Goal: Information Seeking & Learning: Compare options

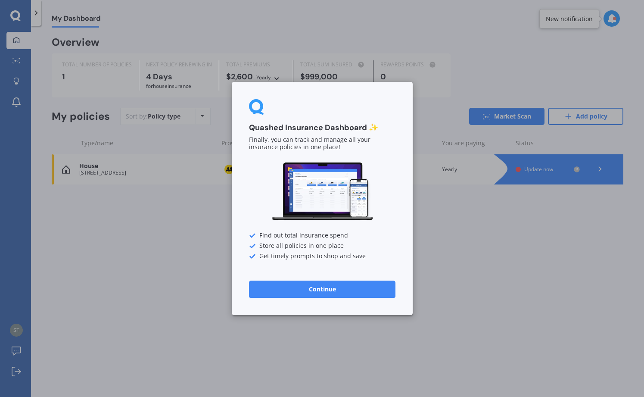
click at [324, 289] on button "Continue" at bounding box center [322, 288] width 146 height 17
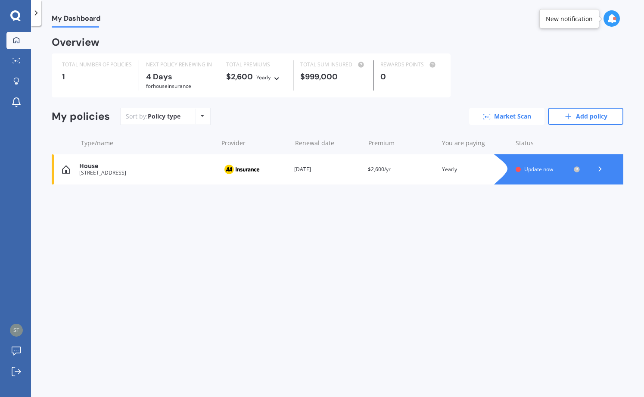
click at [497, 113] on link "Market Scan" at bounding box center [506, 116] width 75 height 17
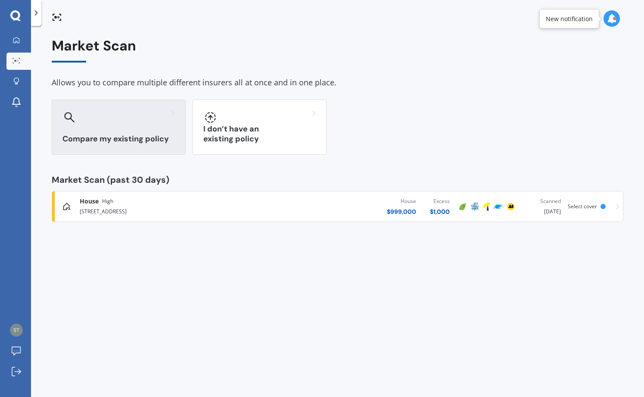
click at [135, 137] on h3 "Compare my existing policy" at bounding box center [118, 139] width 112 height 10
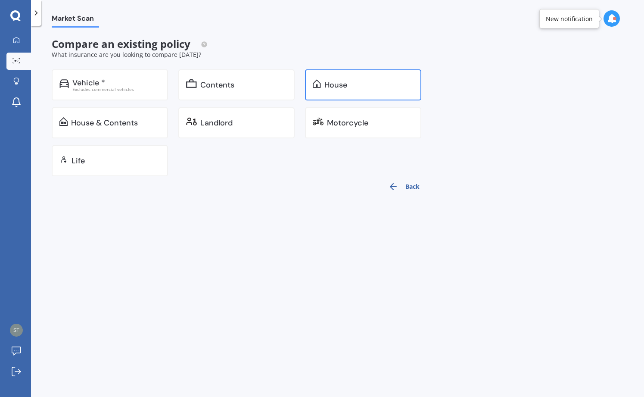
click at [359, 84] on div "House" at bounding box center [368, 85] width 89 height 9
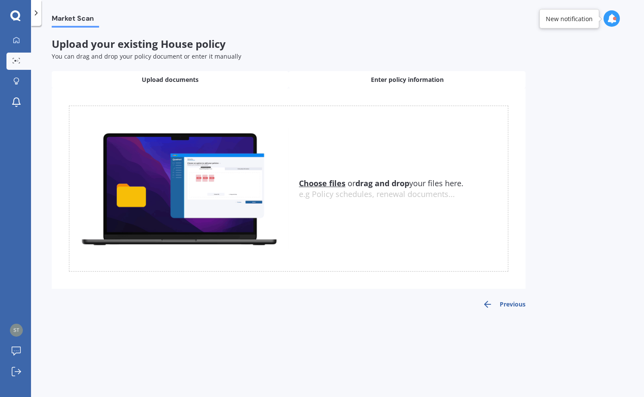
click at [393, 79] on span "Enter policy information" at bounding box center [407, 79] width 73 height 9
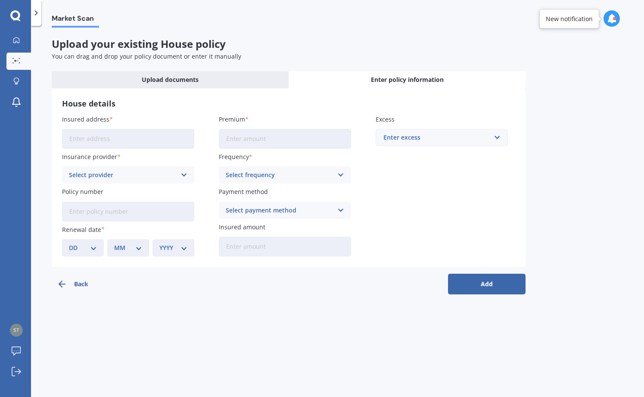
click at [71, 140] on input "Insured address" at bounding box center [128, 139] width 132 height 20
type input "1 Austin Street, Kaikōura 7300"
click at [224, 135] on input "Premium" at bounding box center [285, 139] width 132 height 20
type input "$3,207.19"
click at [483, 140] on div "Enter excess" at bounding box center [436, 137] width 106 height 9
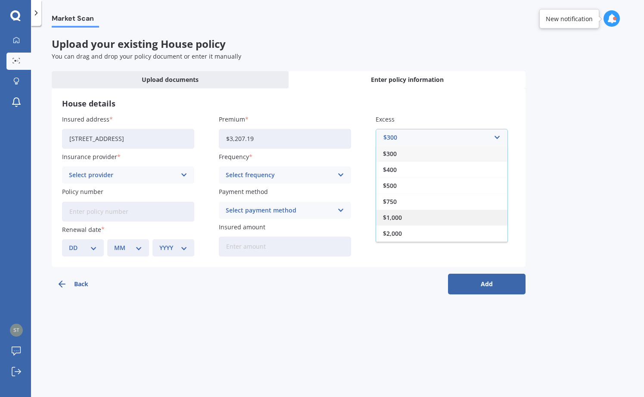
click at [410, 217] on div "$1,000" at bounding box center [441, 217] width 131 height 16
click at [183, 173] on icon at bounding box center [183, 174] width 7 height 9
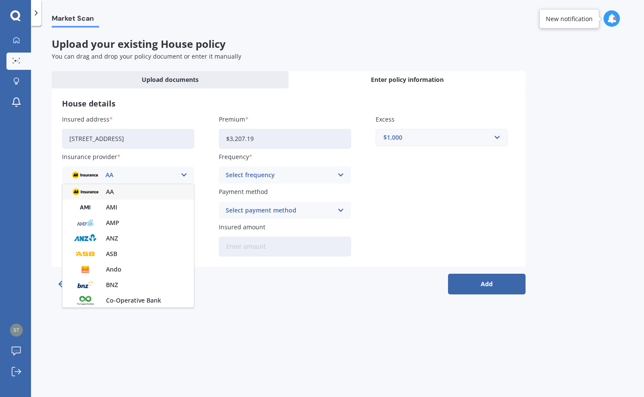
scroll to position [0, 0]
click at [156, 190] on div "AA" at bounding box center [127, 192] width 131 height 16
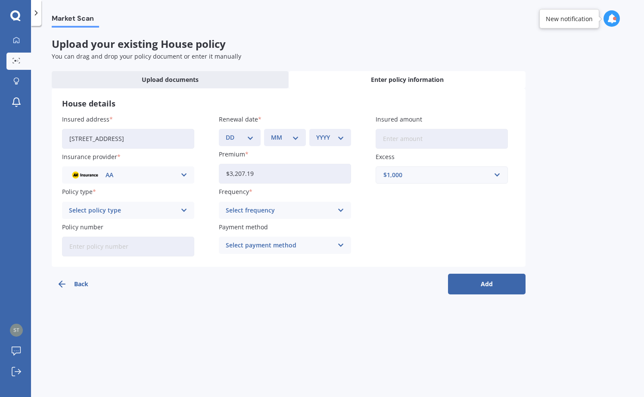
scroll to position [0, 0]
select select "20"
select select "08"
select select "2025"
click at [382, 139] on input "Insured amount" at bounding box center [442, 139] width 132 height 20
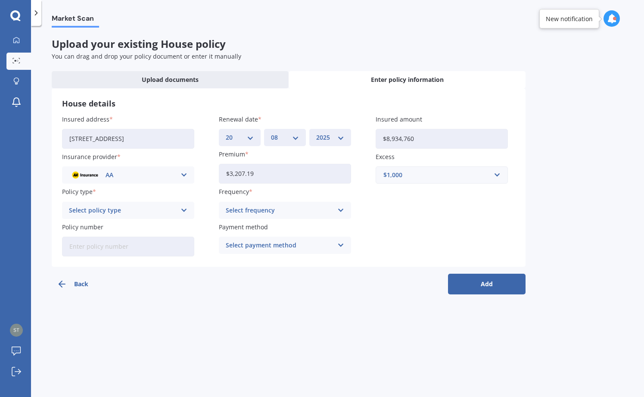
type input "$89,347,600"
click at [183, 208] on icon at bounding box center [183, 209] width 7 height 9
click at [171, 227] on div "Home Insurance Policy" at bounding box center [127, 227] width 131 height 16
click at [340, 208] on icon at bounding box center [340, 209] width 7 height 9
click at [292, 225] on div "Yearly" at bounding box center [284, 227] width 131 height 16
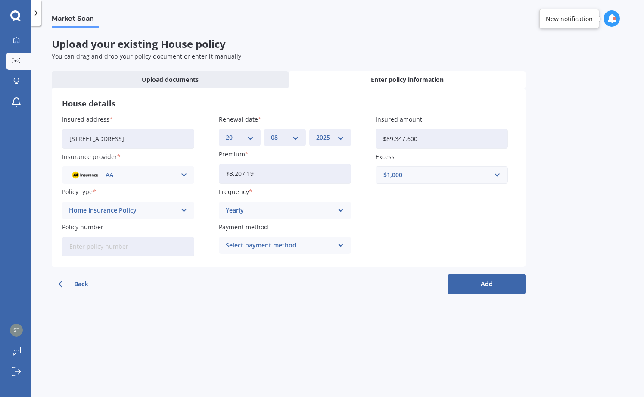
click at [66, 244] on input "Policy number" at bounding box center [128, 246] width 132 height 20
type input "AHM004417928"
click at [341, 243] on icon at bounding box center [340, 244] width 7 height 9
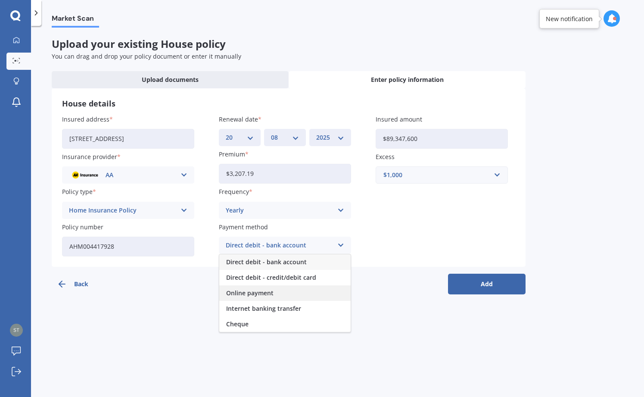
click at [266, 291] on span "Online payment" at bounding box center [249, 293] width 47 height 6
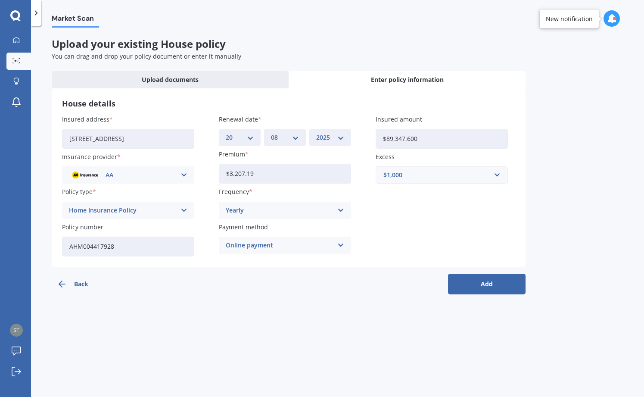
click at [483, 283] on button "Add" at bounding box center [487, 283] width 78 height 21
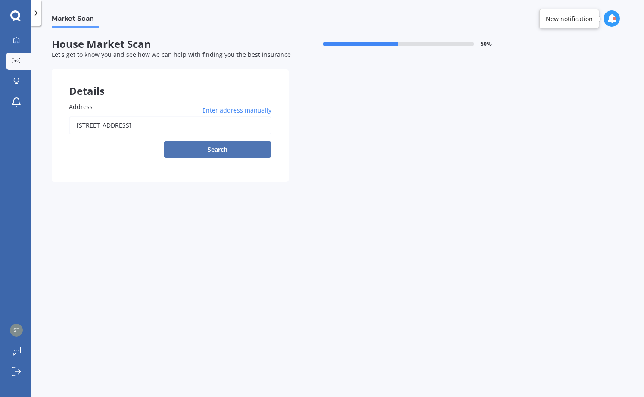
click at [213, 149] on button "Search" at bounding box center [218, 149] width 108 height 16
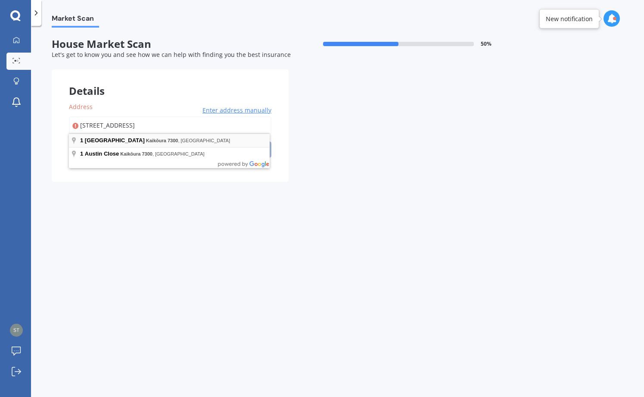
type input "1 Austin Street, Kaikōura 7300"
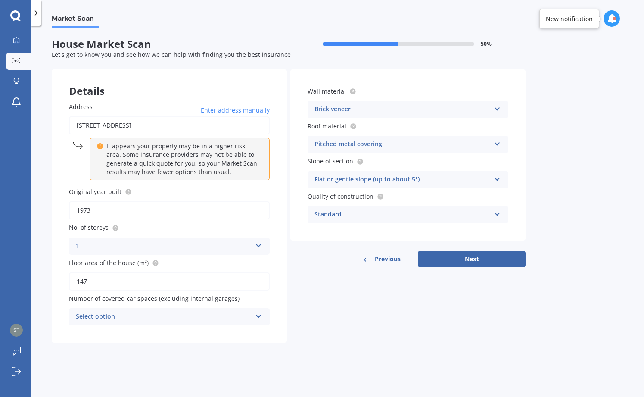
click at [94, 206] on input "1973" at bounding box center [169, 210] width 201 height 18
click at [90, 278] on input "147" at bounding box center [169, 281] width 201 height 18
type input "1"
type input "195"
click at [259, 312] on icon at bounding box center [258, 314] width 7 height 6
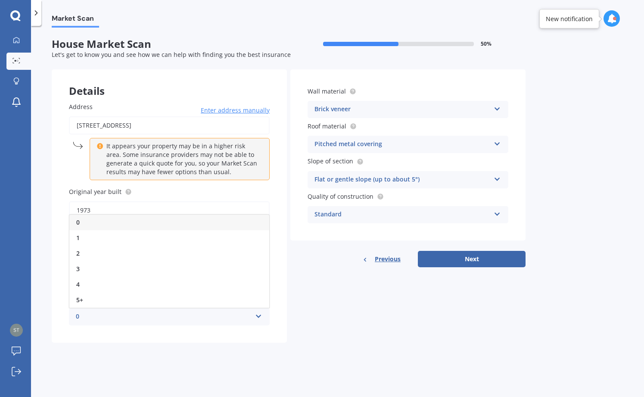
click at [81, 249] on div "2" at bounding box center [169, 253] width 200 height 16
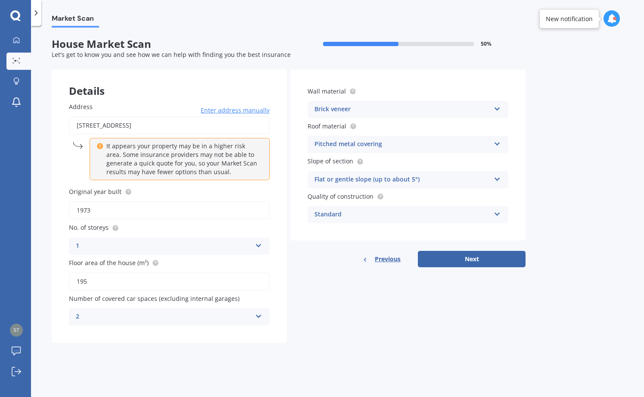
click at [497, 107] on icon at bounding box center [497, 107] width 7 height 6
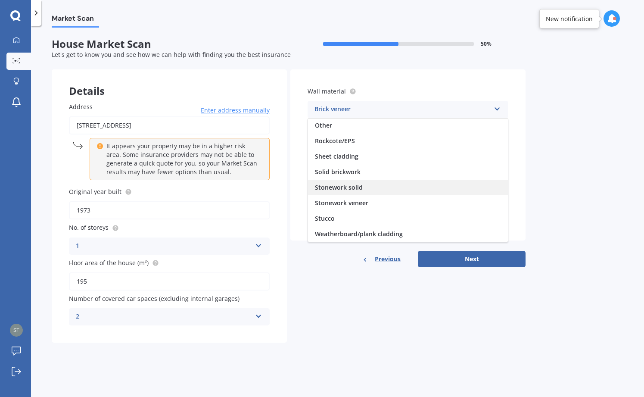
scroll to position [78, 0]
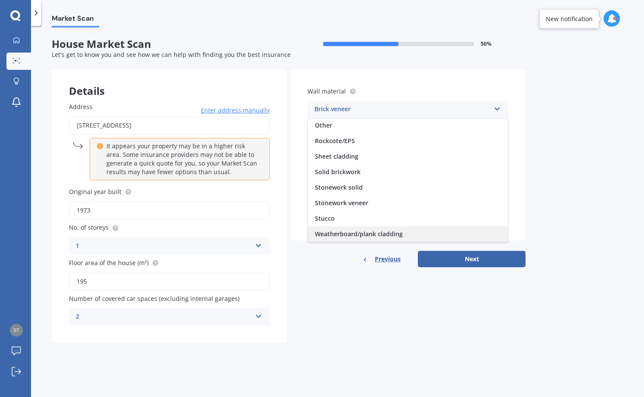
click at [352, 233] on span "Weatherboard/plank cladding" at bounding box center [359, 234] width 88 height 8
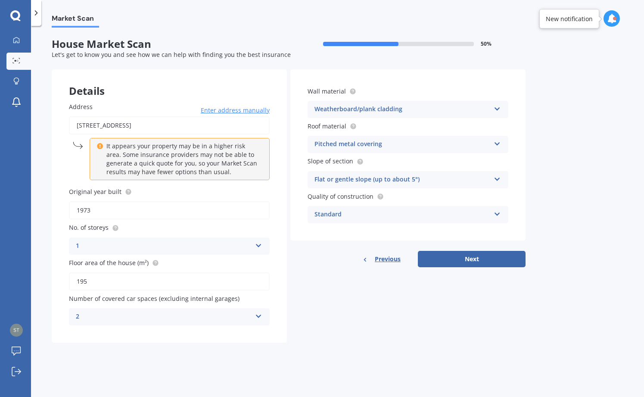
click at [497, 177] on icon at bounding box center [497, 177] width 7 height 6
click at [421, 194] on div "Flat or gentle slope (up to about 5°)" at bounding box center [408, 197] width 200 height 16
click at [469, 255] on button "Next" at bounding box center [472, 259] width 108 height 16
select select "22"
select select "07"
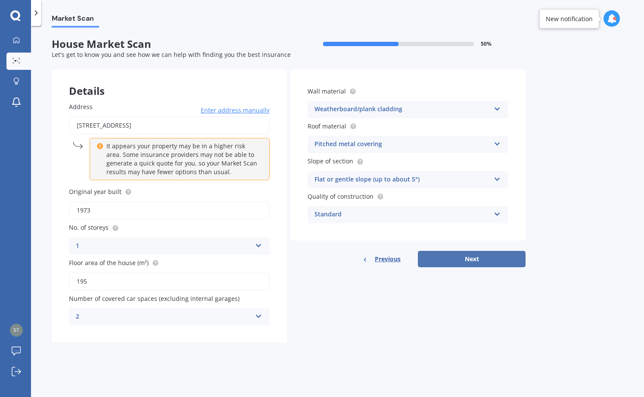
select select "1946"
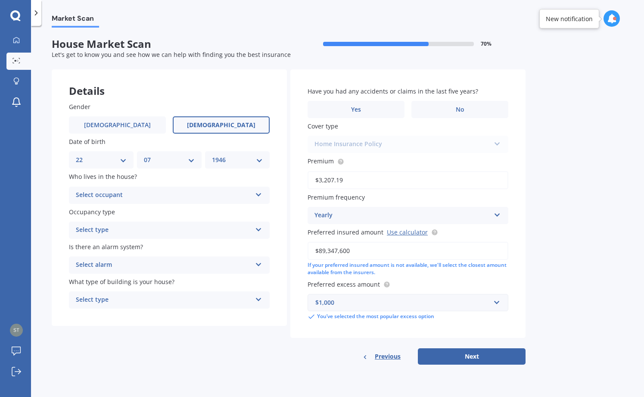
click at [258, 192] on icon at bounding box center [258, 193] width 7 height 6
click at [203, 350] on div "Details Gender Male Female Date of birth DD 01 02 03 04 05 06 07 08 09 10 11 12…" at bounding box center [289, 216] width 474 height 295
click at [258, 226] on icon at bounding box center [258, 228] width 7 height 6
click at [185, 245] on div "Permanent" at bounding box center [169, 247] width 200 height 16
click at [258, 262] on icon at bounding box center [258, 263] width 7 height 6
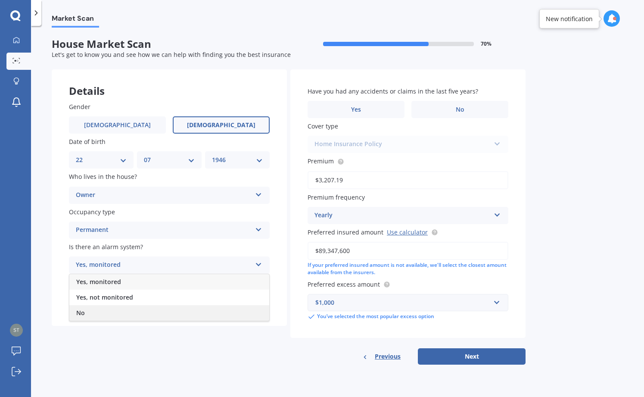
click at [79, 309] on span "No" at bounding box center [80, 312] width 9 height 8
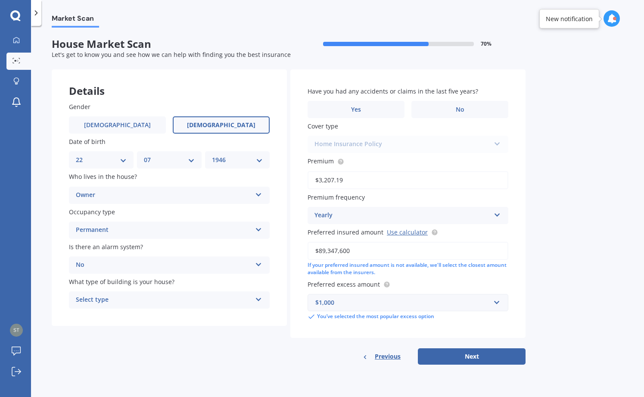
click at [259, 296] on icon at bounding box center [258, 298] width 7 height 6
click at [94, 315] on span "Freestanding" at bounding box center [95, 316] width 38 height 8
click at [448, 107] on label "No" at bounding box center [459, 109] width 97 height 17
click at [0, 0] on input "No" at bounding box center [0, 0] width 0 height 0
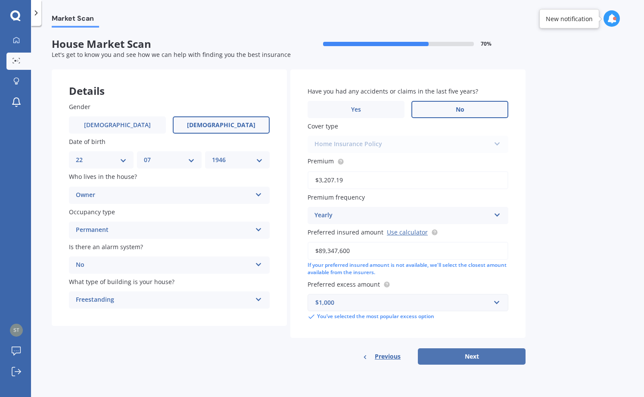
click at [476, 352] on button "Next" at bounding box center [472, 356] width 108 height 16
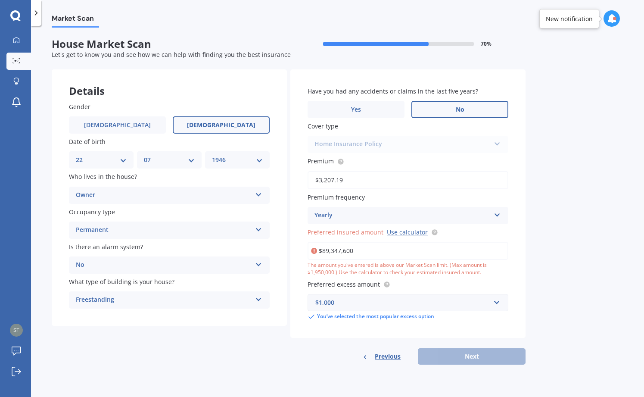
click at [365, 247] on input "$89,347,600" at bounding box center [408, 251] width 201 height 18
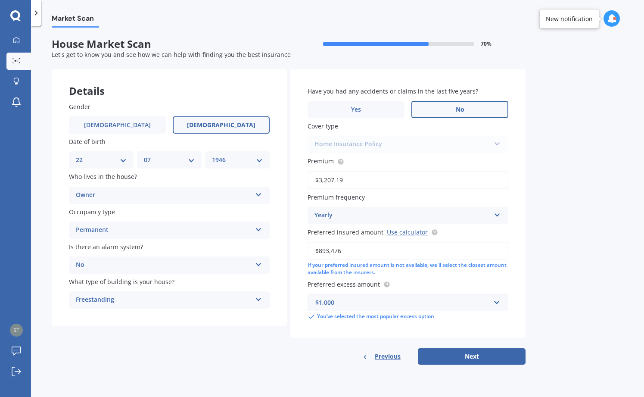
type input "$893,476"
click at [456, 354] on button "Next" at bounding box center [472, 356] width 108 height 16
select select "22"
select select "07"
select select "1946"
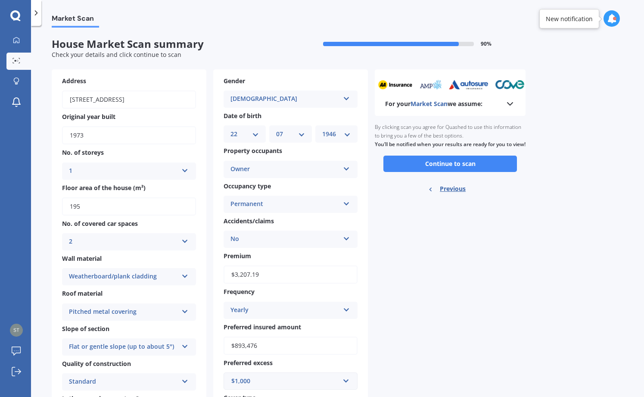
click at [85, 134] on input "1973" at bounding box center [129, 135] width 134 height 18
type input "1"
type input "2006"
click at [346, 165] on icon at bounding box center [346, 167] width 7 height 6
click at [386, 224] on div "For your Market Scan we assume: Ready to go By clicking scan you agree for Quas…" at bounding box center [450, 268] width 151 height 398
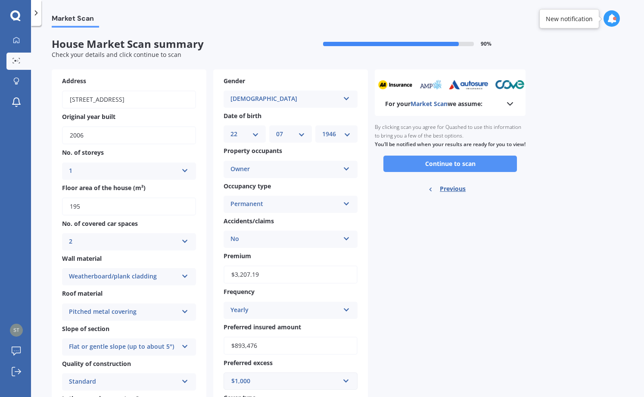
click at [435, 170] on button "Continue to scan" at bounding box center [450, 163] width 134 height 16
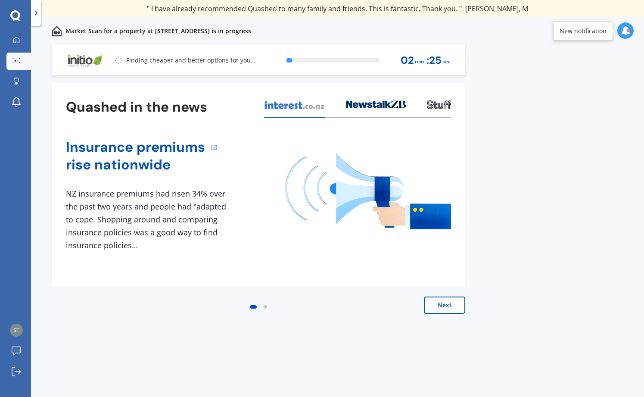
click at [441, 306] on button "Next" at bounding box center [444, 304] width 41 height 17
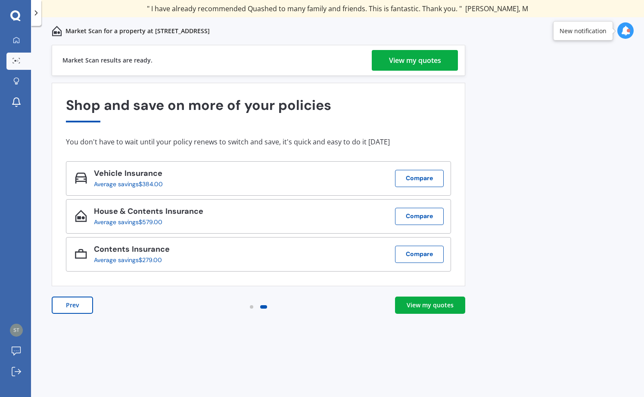
click at [440, 304] on div "View my quotes" at bounding box center [430, 305] width 47 height 9
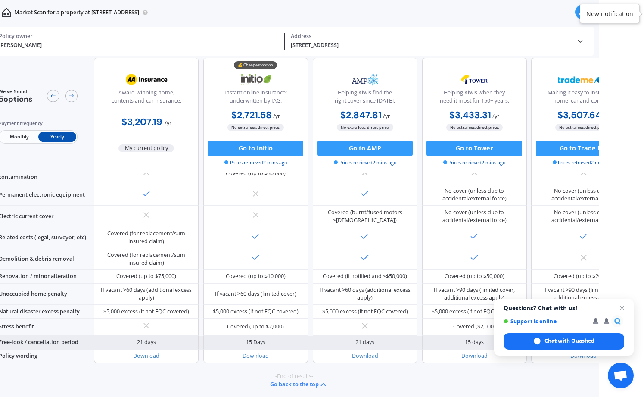
scroll to position [320, 0]
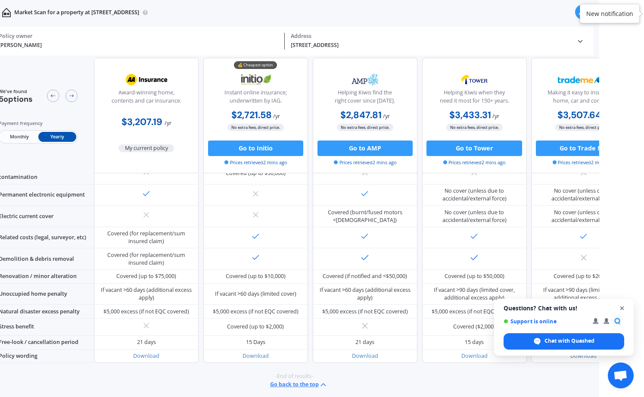
click at [623, 308] on span "Open chat" at bounding box center [622, 308] width 11 height 11
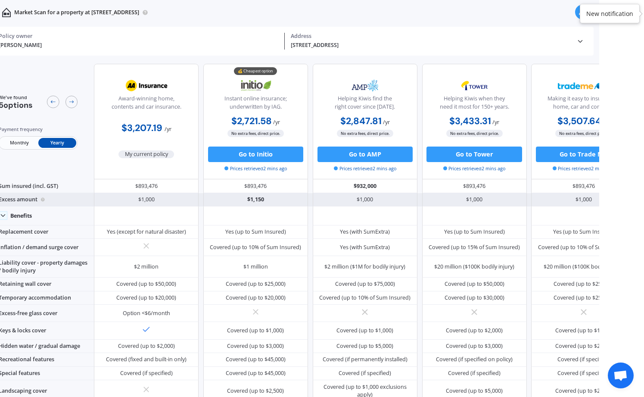
scroll to position [0, 0]
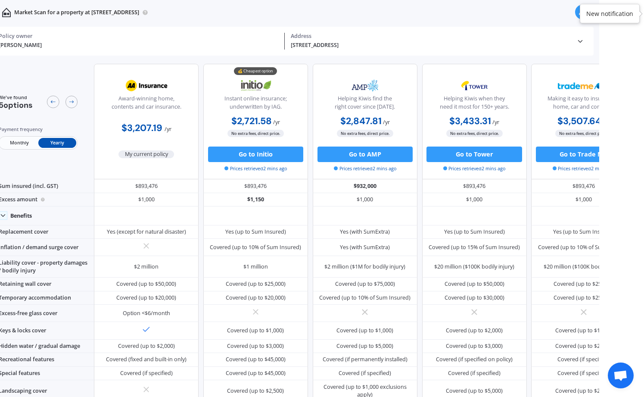
click at [610, 17] on div "New notification" at bounding box center [609, 13] width 47 height 9
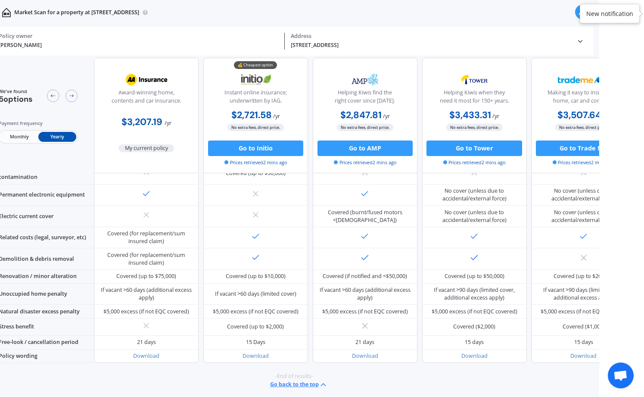
scroll to position [0, 45]
click at [286, 380] on button "Go back to the top" at bounding box center [299, 384] width 58 height 9
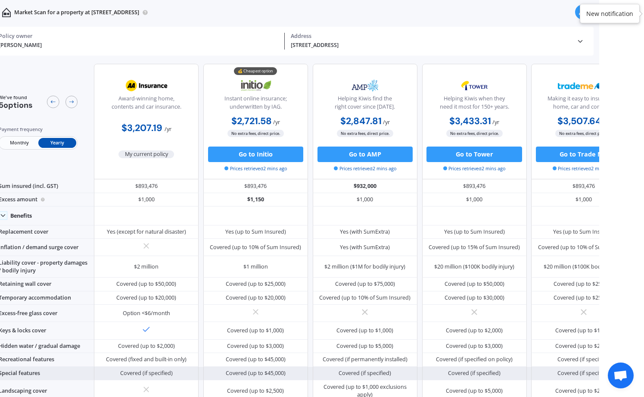
scroll to position [0, 45]
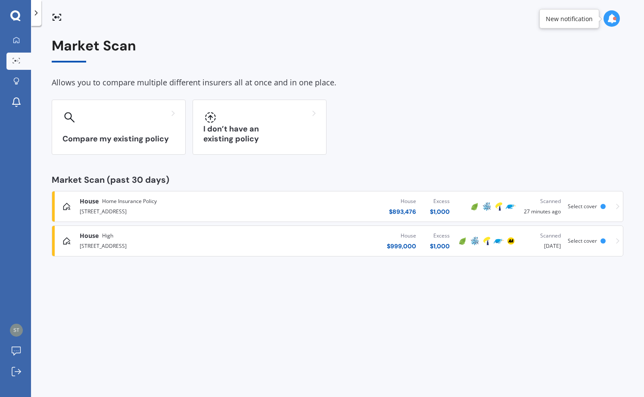
click at [609, 16] on icon at bounding box center [611, 18] width 9 height 9
click at [500, 57] on div "Market Scan Ready 1 Austin Street, Kaikōura 7300" at bounding box center [541, 61] width 88 height 16
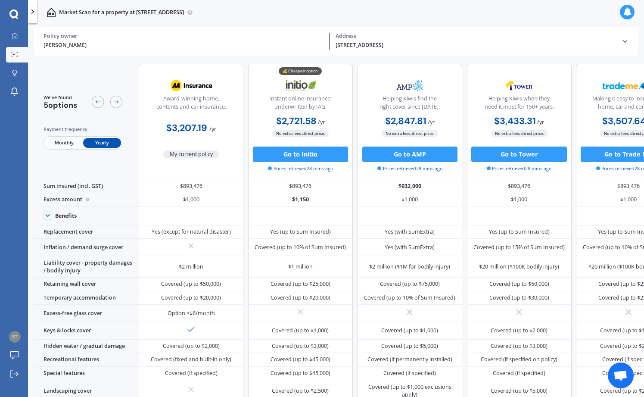
click at [616, 375] on span "Open chat" at bounding box center [620, 376] width 14 height 12
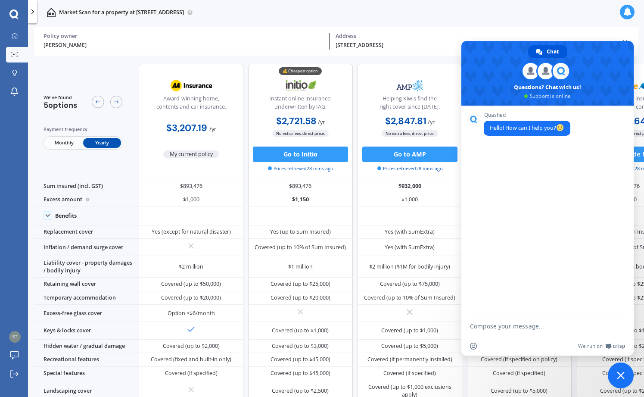
click at [618, 376] on span "Close chat" at bounding box center [621, 375] width 8 height 8
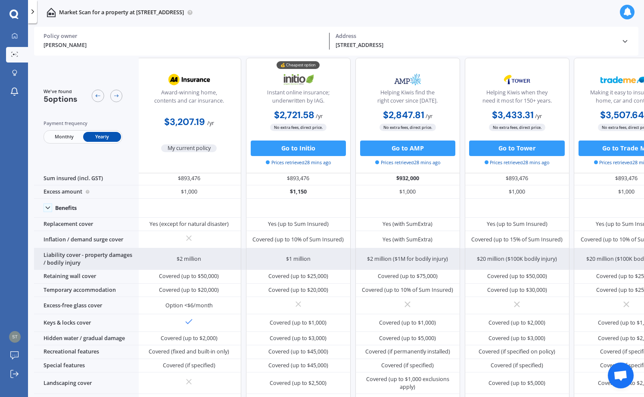
scroll to position [12, 3]
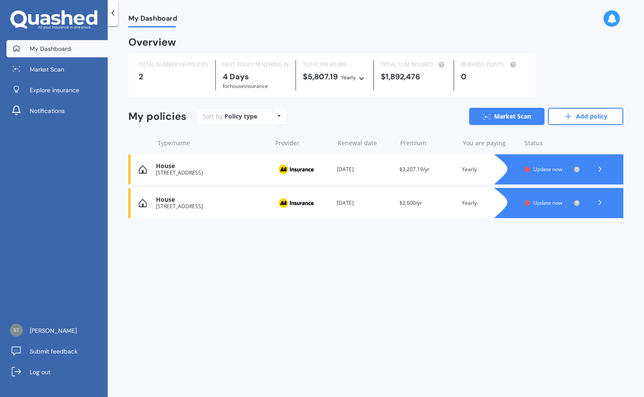
click at [279, 114] on icon at bounding box center [278, 115] width 3 height 5
click at [317, 112] on div "Sort by: Policy type Policy type Alphabetical Date added Renewing next Market S…" at bounding box center [410, 116] width 426 height 17
click at [600, 200] on polyline at bounding box center [600, 202] width 2 height 4
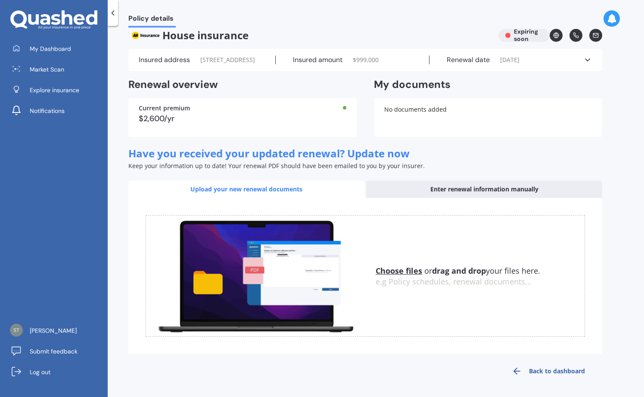
scroll to position [16, 0]
click at [544, 372] on link "Back to dashboard" at bounding box center [548, 370] width 108 height 21
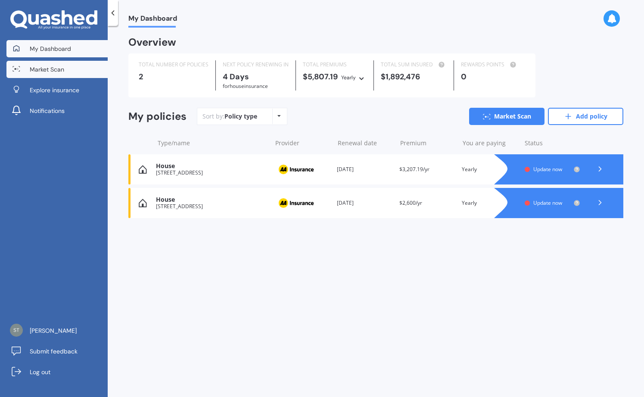
click at [65, 70] on link "Market Scan" at bounding box center [56, 69] width 101 height 17
